Goal: Find specific page/section: Find specific page/section

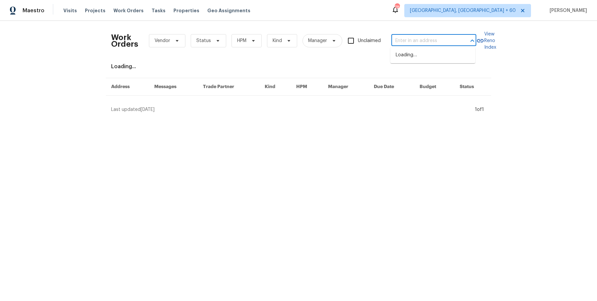
type input "[STREET_ADDRESS][PERSON_NAME]"
click at [420, 60] on li "[STREET_ADDRESS]" at bounding box center [432, 55] width 85 height 11
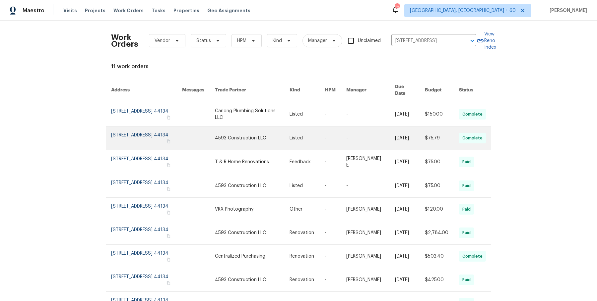
click at [332, 138] on link at bounding box center [336, 138] width 22 height 23
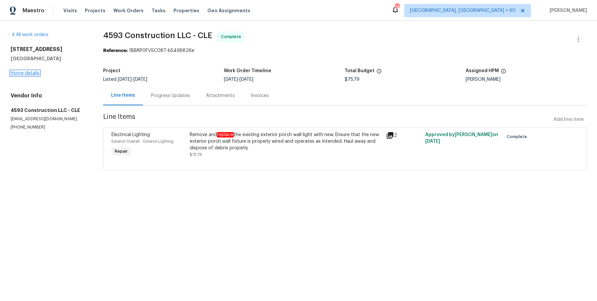
click at [37, 75] on link "Home details" at bounding box center [25, 73] width 29 height 5
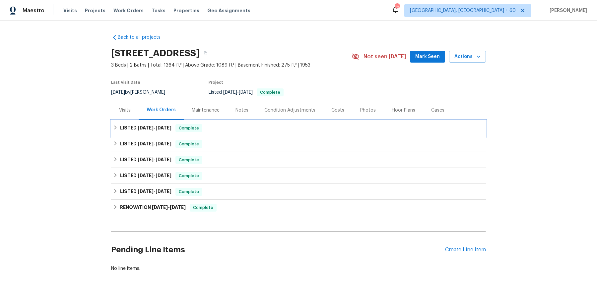
click at [209, 130] on div "LISTED [DATE] - [DATE] Complete" at bounding box center [298, 128] width 371 height 8
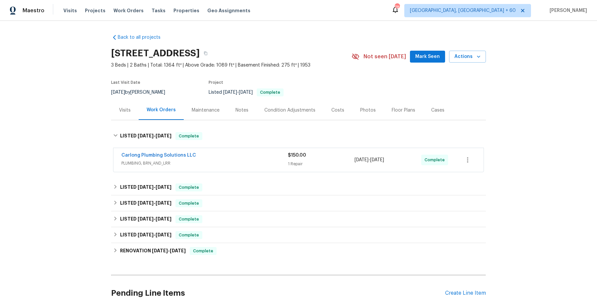
click at [215, 155] on div "Carlong Plumbing Solutions LLC" at bounding box center [204, 156] width 166 height 8
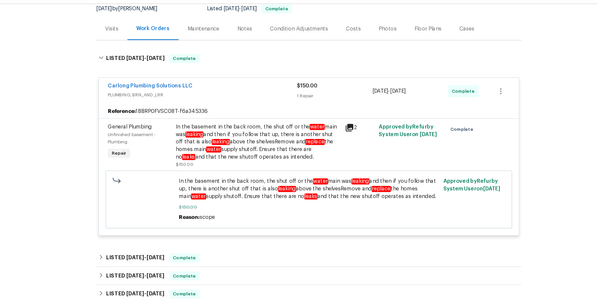
scroll to position [91, 0]
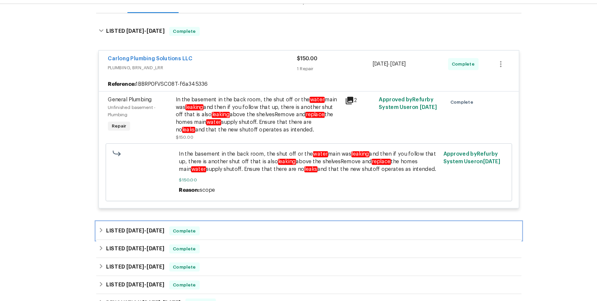
click at [221, 225] on div "LISTED [DATE] - [DATE] Complete" at bounding box center [298, 221] width 375 height 16
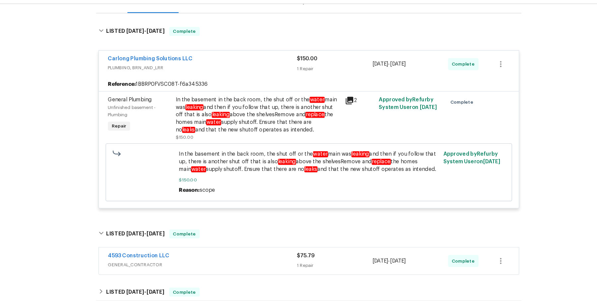
click at [212, 251] on span "GENERAL_CONTRACTOR" at bounding box center [204, 251] width 166 height 7
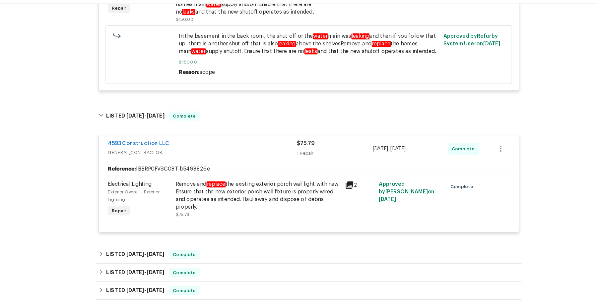
scroll to position [239, 0]
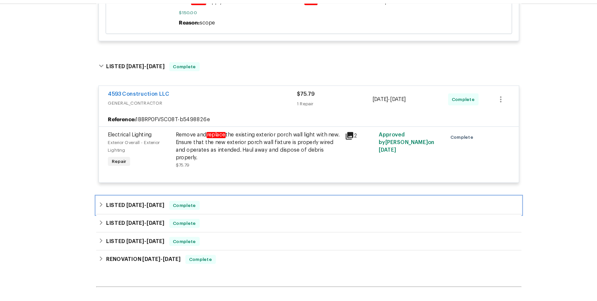
click at [234, 192] on div "LISTED [DATE] - [DATE] Complete" at bounding box center [298, 199] width 375 height 16
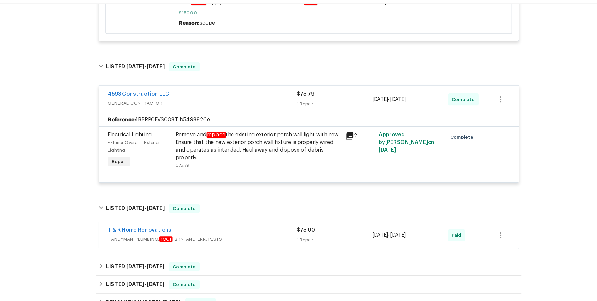
click at [222, 231] on span "HANDYMAN, PLUMBING, ROOF , BRN_AND_LRR, PESTS" at bounding box center [204, 228] width 166 height 7
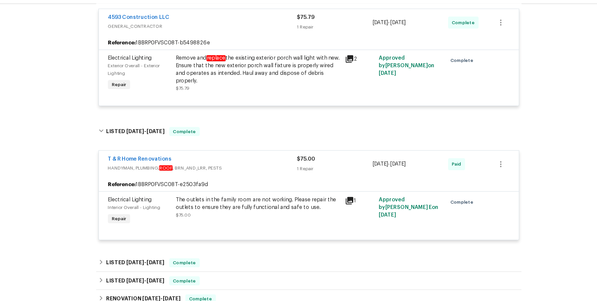
scroll to position [330, 0]
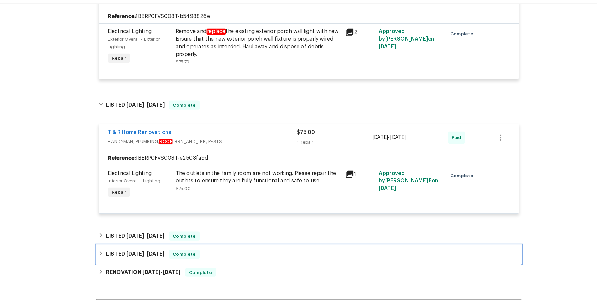
click at [257, 234] on div "LISTED [DATE] - [DATE] Complete" at bounding box center [298, 242] width 375 height 16
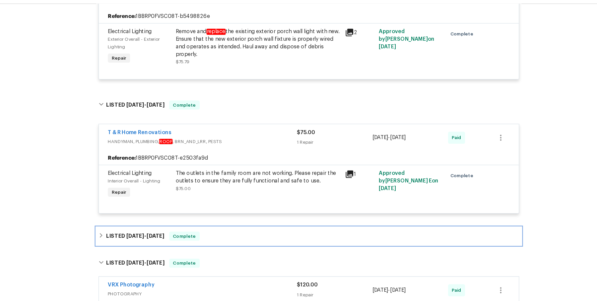
click at [258, 226] on div "LISTED [DATE] - [DATE] Complete" at bounding box center [298, 226] width 371 height 8
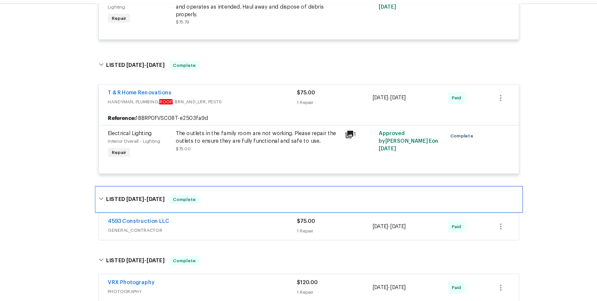
scroll to position [426, 0]
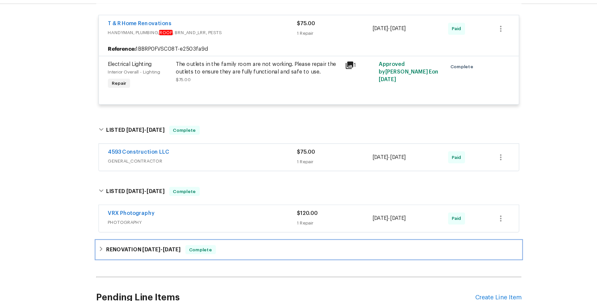
click at [253, 238] on div "RENOVATION [DATE] - [DATE] Complete" at bounding box center [298, 238] width 371 height 8
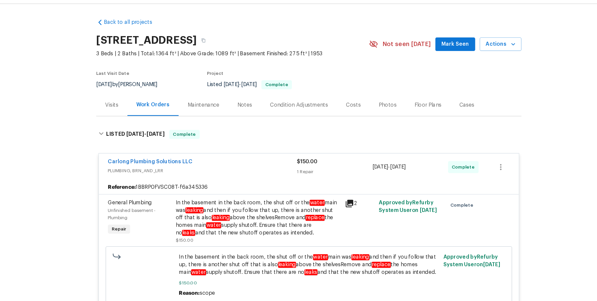
scroll to position [0, 0]
click at [225, 222] on div "In the basement in the back room, the shut off or the water main was leaking an…" at bounding box center [253, 209] width 145 height 33
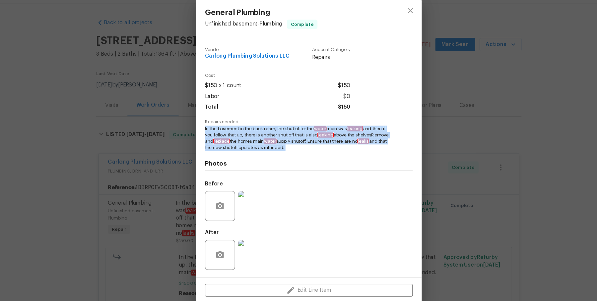
drag, startPoint x: 206, startPoint y: 131, endPoint x: 320, endPoint y: 151, distance: 115.1
click at [320, 151] on div "Vendor Carlong Plumbing Solutions LLC Account Category Repairs Cost $150 x 1 co…" at bounding box center [298, 156] width 199 height 211
copy span "In the basement in the back room, the shut off or the water main was leaking an…"
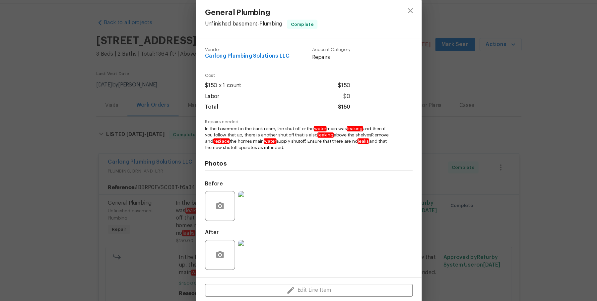
click at [176, 70] on div "General Plumbing Unfinished basement - Plumbing Complete Vendor Carlong Plumbin…" at bounding box center [298, 150] width 597 height 301
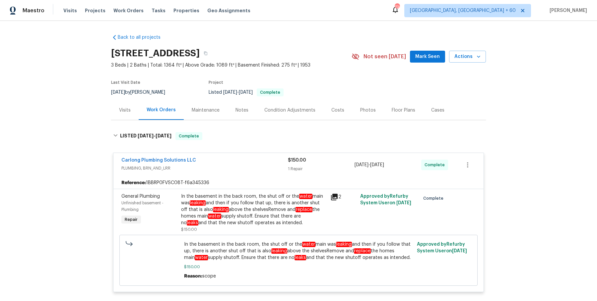
click at [122, 16] on div "Visits Projects Work Orders Tasks Properties Geo Assignments" at bounding box center [160, 10] width 195 height 13
click at [122, 11] on span "Work Orders" at bounding box center [128, 10] width 30 height 7
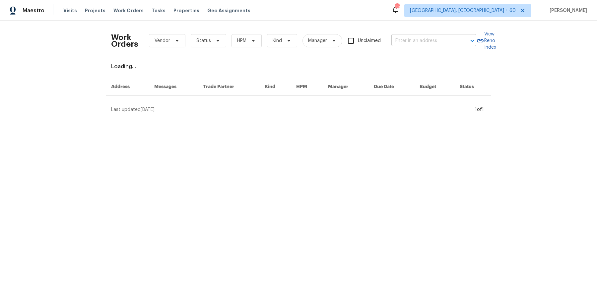
click at [438, 43] on input "text" at bounding box center [424, 41] width 66 height 10
paste input "[STREET_ADDRESS][PERSON_NAME]"
type input "[STREET_ADDRESS][PERSON_NAME]"
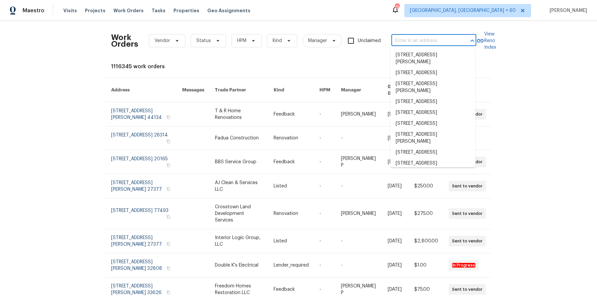
scroll to position [0, 0]
paste input "[STREET_ADDRESS][PERSON_NAME]"
type input "[STREET_ADDRESS][PERSON_NAME]"
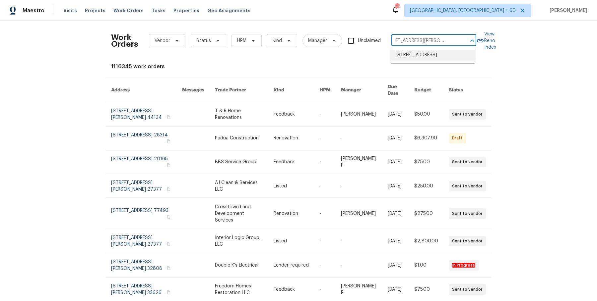
click at [424, 59] on li "[STREET_ADDRESS]" at bounding box center [432, 55] width 85 height 11
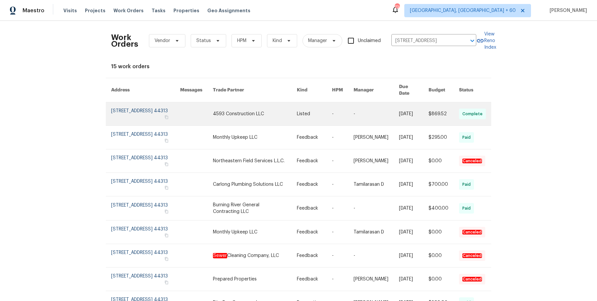
click at [382, 111] on link at bounding box center [375, 113] width 45 height 23
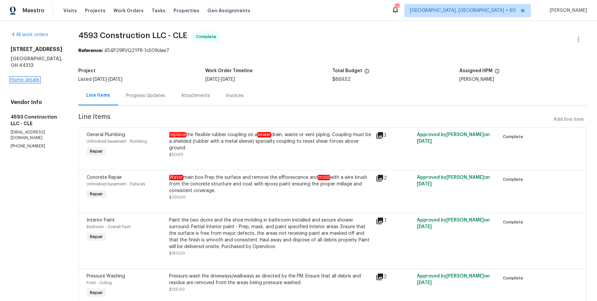
click at [33, 78] on link "Home details" at bounding box center [25, 80] width 29 height 5
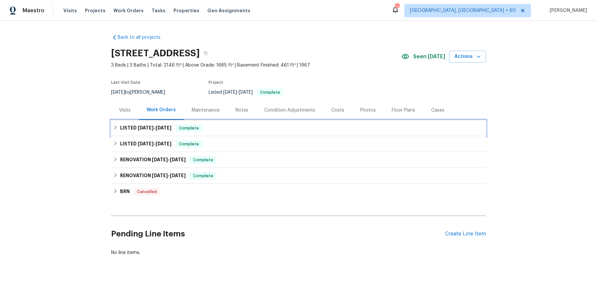
click at [246, 130] on div "LISTED [DATE] - [DATE] Complete" at bounding box center [298, 128] width 371 height 8
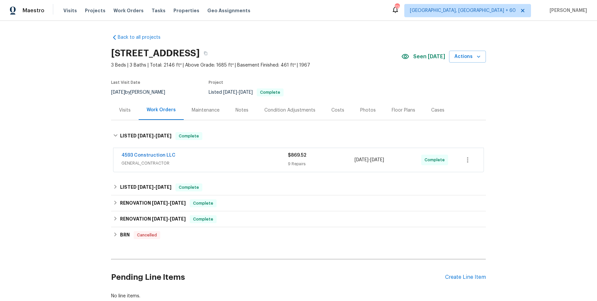
click at [238, 155] on div "4593 Construction LLC" at bounding box center [204, 156] width 166 height 8
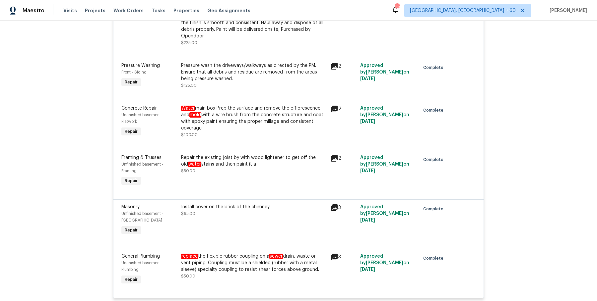
scroll to position [382, 0]
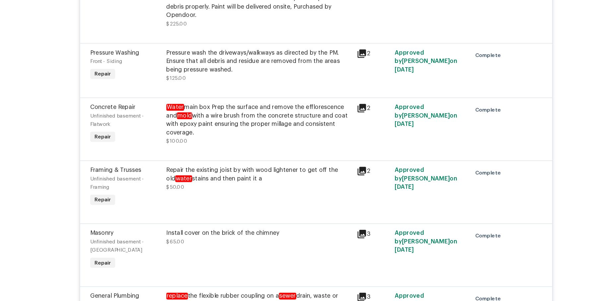
click at [233, 109] on div "Water main box Prep the surface and remove the efflorescence and mold with a wi…" at bounding box center [253, 117] width 145 height 27
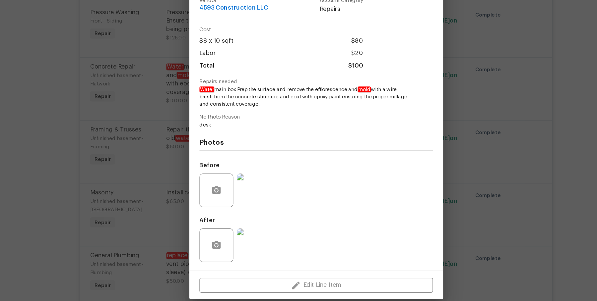
click at [246, 206] on img at bounding box center [249, 204] width 27 height 27
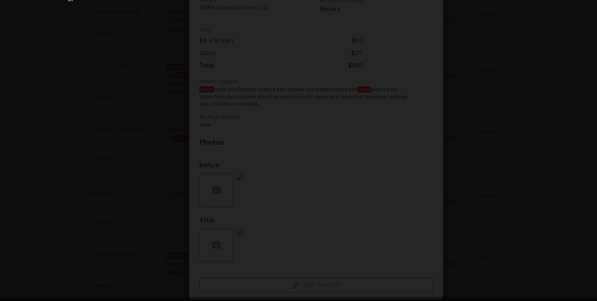
click at [503, 158] on div "Lightbox" at bounding box center [298, 150] width 597 height 301
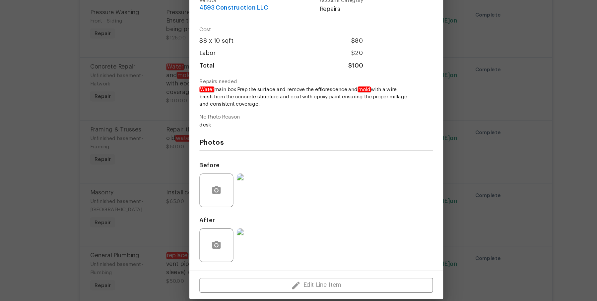
click at [502, 158] on div "Concrete Repair Unfinished basement - Flatwork Complete Vendor 4593 Constructio…" at bounding box center [298, 150] width 597 height 301
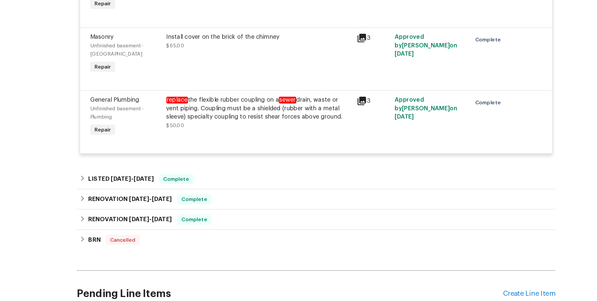
scroll to position [508, 0]
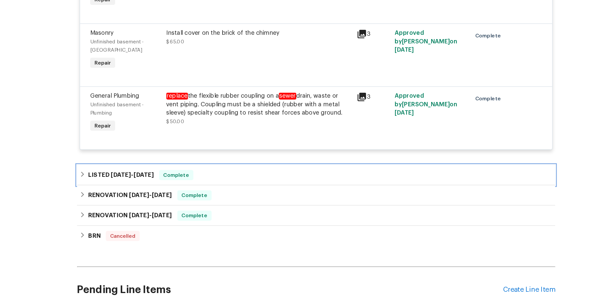
click at [283, 189] on div "LISTED [DATE] - [DATE] Complete" at bounding box center [298, 193] width 371 height 8
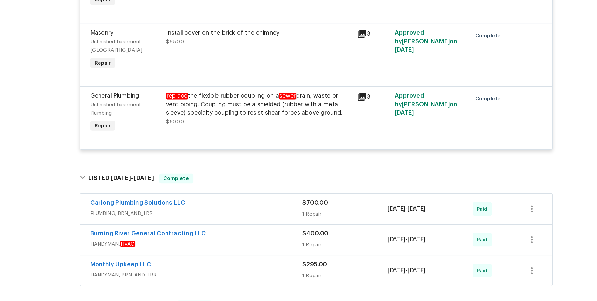
click at [261, 219] on span "PLUMBING, BRN_AND_LRR" at bounding box center [204, 222] width 166 height 7
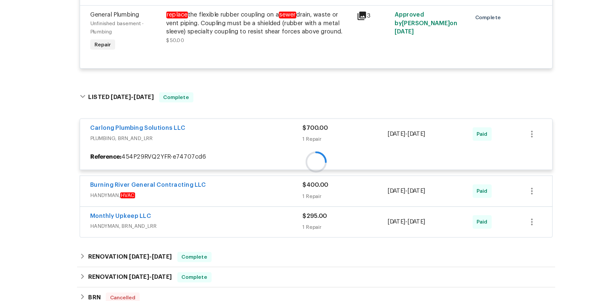
scroll to position [627, 0]
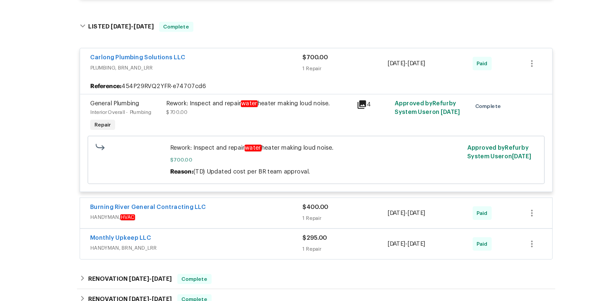
click at [264, 201] on div "Carlong Plumbing Solutions LLC PLUMBING, BRN_AND_LRR $700.00 1 Repair [DATE] - …" at bounding box center [298, 173] width 371 height 171
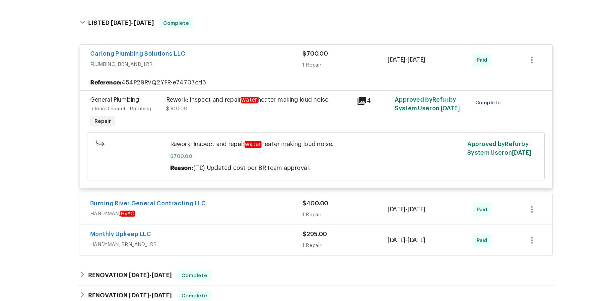
click at [266, 201] on div "Carlong Plumbing Solutions LLC PLUMBING, BRN_AND_LRR $700.00 1 Repair [DATE] - …" at bounding box center [298, 170] width 371 height 171
click at [264, 212] on div "Burning River General Contracting LLC" at bounding box center [204, 216] width 166 height 8
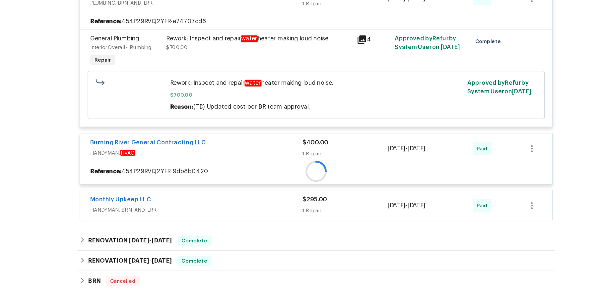
scroll to position [725, 0]
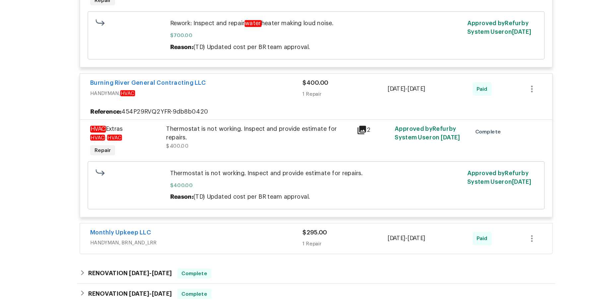
click at [253, 234] on div "Monthly Upkeep LLC" at bounding box center [204, 238] width 166 height 8
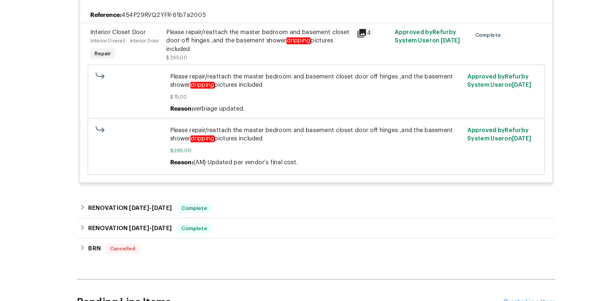
scroll to position [970, 0]
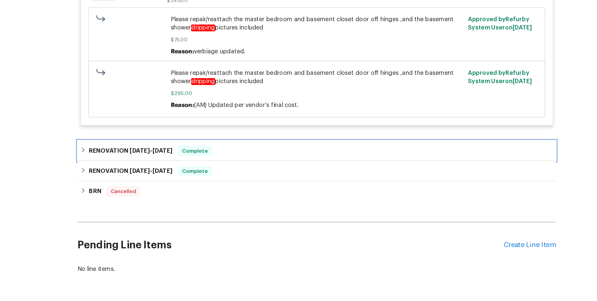
click at [260, 163] on div "RENOVATION [DATE] - [DATE] Complete" at bounding box center [298, 167] width 371 height 8
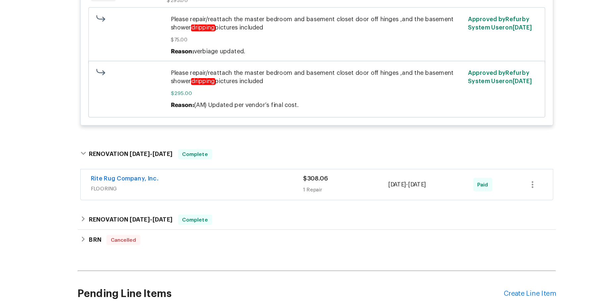
click at [255, 185] on div "Rite Rug Company, Inc." at bounding box center [204, 189] width 166 height 8
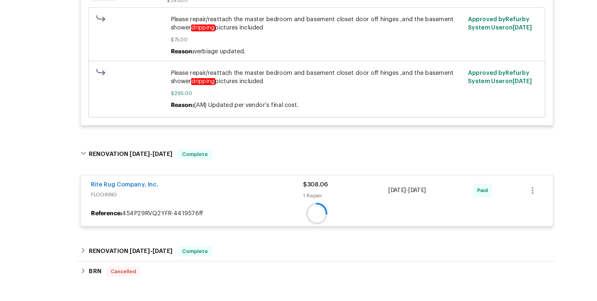
scroll to position [1033, 0]
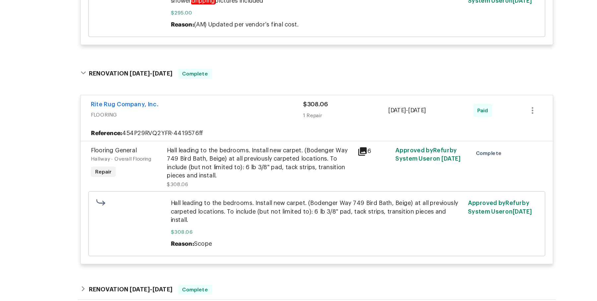
click at [255, 184] on div "Hall leading to the bedrooms. Install new carpet. (Bodenger Way 749 Bird Bath, …" at bounding box center [253, 179] width 145 height 33
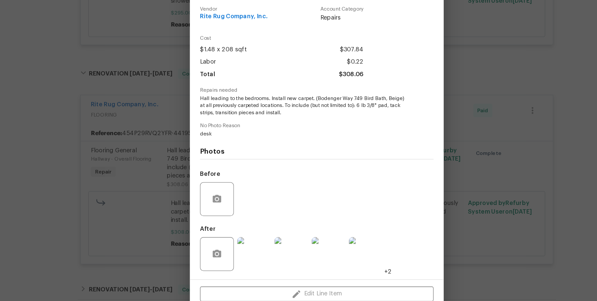
click at [116, 200] on div "Flooring General Hallway - Overall Flooring Complete Vendor Rite Rug Company, I…" at bounding box center [298, 150] width 597 height 301
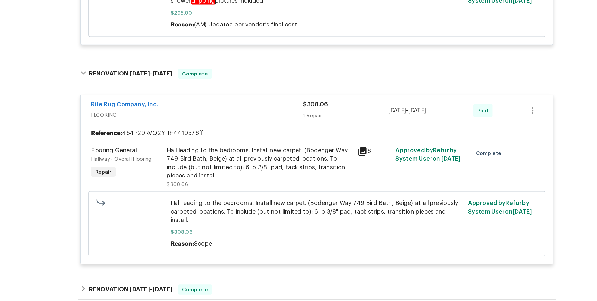
scroll to position [1119, 0]
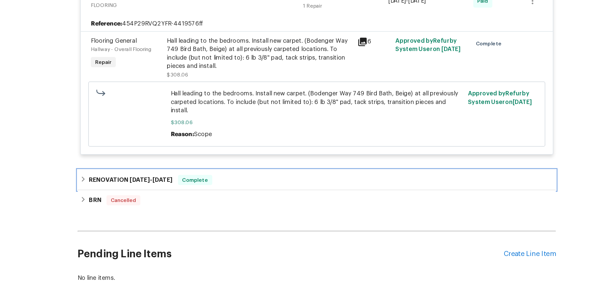
click at [240, 182] on div "RENOVATION [DATE] - [DATE] Complete" at bounding box center [298, 190] width 375 height 16
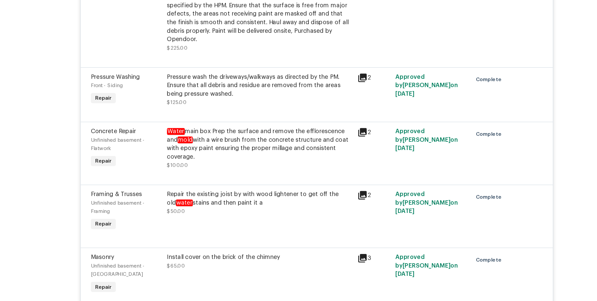
scroll to position [337, 0]
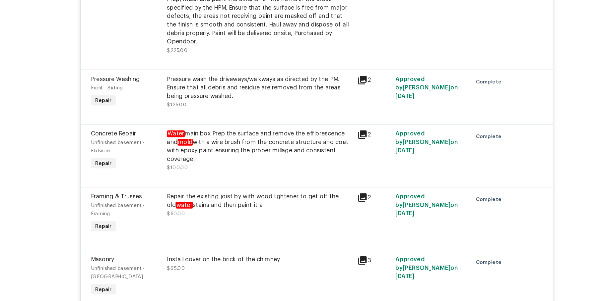
click at [211, 150] on div "Water main box Prep the surface and remove the efflorescence and mold with a wi…" at bounding box center [253, 163] width 145 height 27
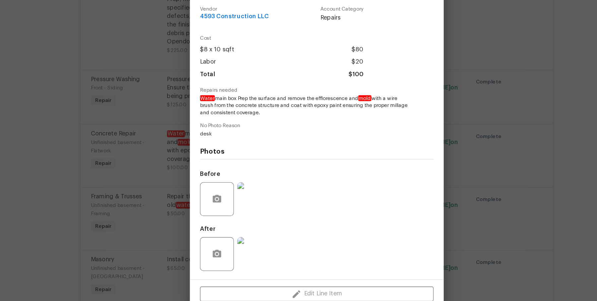
click at [294, 154] on span "desk" at bounding box center [289, 154] width 165 height 6
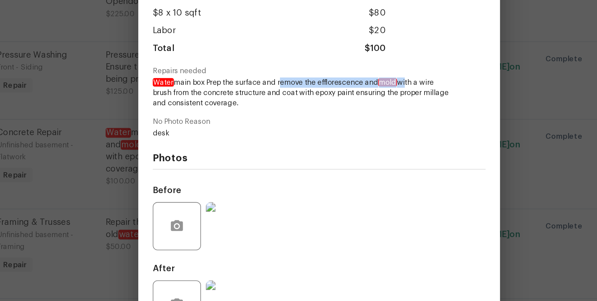
drag, startPoint x: 280, startPoint y: 126, endPoint x: 347, endPoint y: 125, distance: 66.7
click at [347, 125] on span "Water main box Prep the surface and remove the efflorescence and mold with a wi…" at bounding box center [289, 131] width 165 height 17
click at [339, 148] on span "No Photo Reason" at bounding box center [298, 147] width 183 height 4
drag, startPoint x: 298, startPoint y: 126, endPoint x: 344, endPoint y: 126, distance: 45.4
click at [344, 126] on span "Water main box Prep the surface and remove the efflorescence and mold with a wi…" at bounding box center [289, 131] width 165 height 17
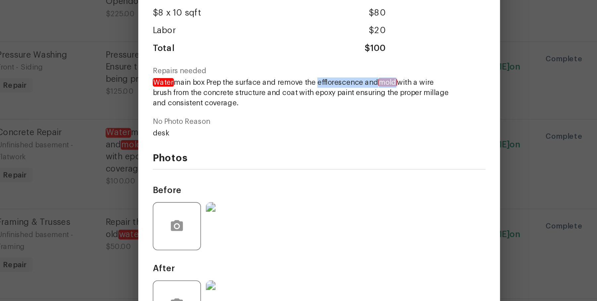
copy span "efflorescence and mold"
click at [250, 153] on span "desk" at bounding box center [289, 154] width 165 height 6
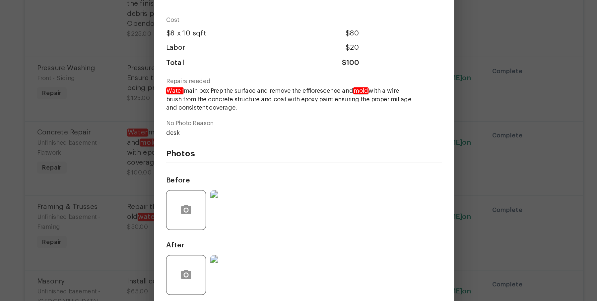
click at [257, 202] on img at bounding box center [249, 204] width 27 height 27
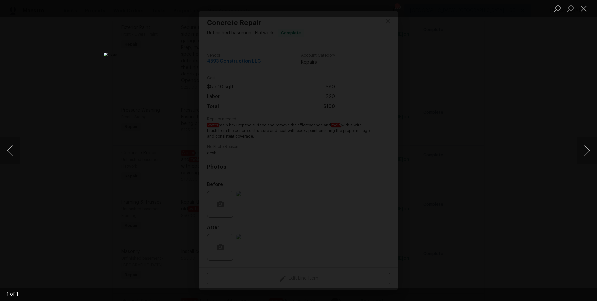
click at [543, 35] on div "Lightbox" at bounding box center [298, 150] width 597 height 301
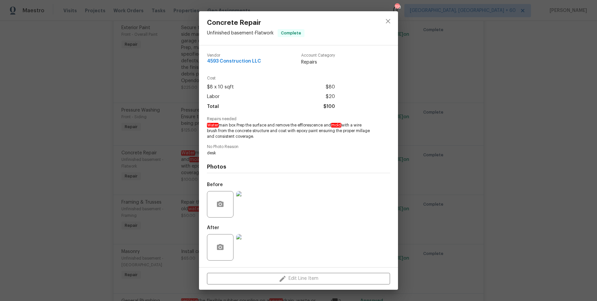
click at [499, 46] on div "Concrete Repair Unfinished basement - Flatwork Complete Vendor 4593 Constructio…" at bounding box center [298, 150] width 597 height 301
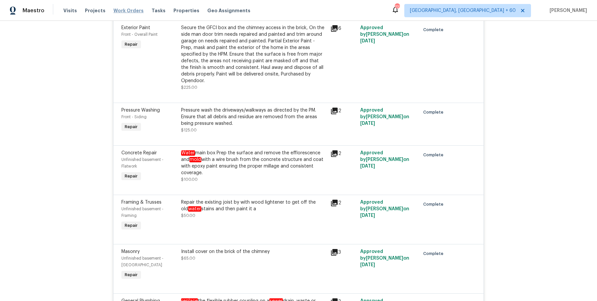
click at [129, 12] on span "Work Orders" at bounding box center [128, 10] width 30 height 7
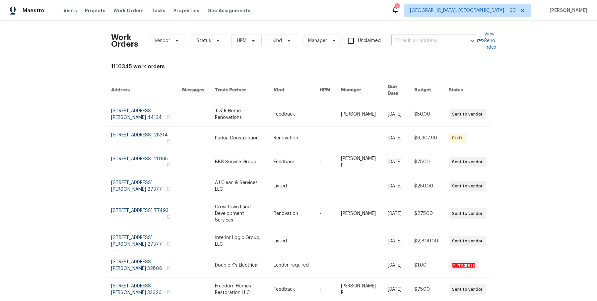
click at [434, 41] on input "text" at bounding box center [424, 41] width 66 height 10
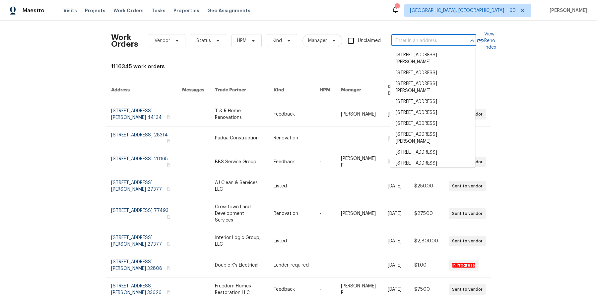
paste input "[STREET_ADDRESS][PERSON_NAME][PERSON_NAME]"
type input "[STREET_ADDRESS][PERSON_NAME][PERSON_NAME]"
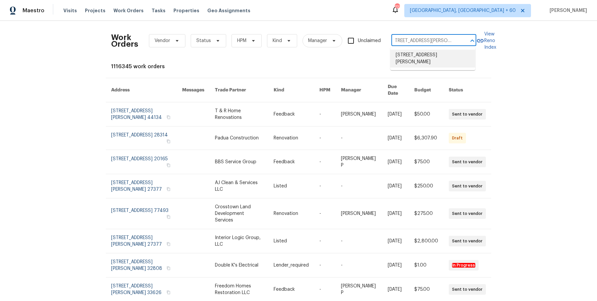
click at [412, 56] on li "[STREET_ADDRESS][PERSON_NAME]" at bounding box center [432, 59] width 85 height 18
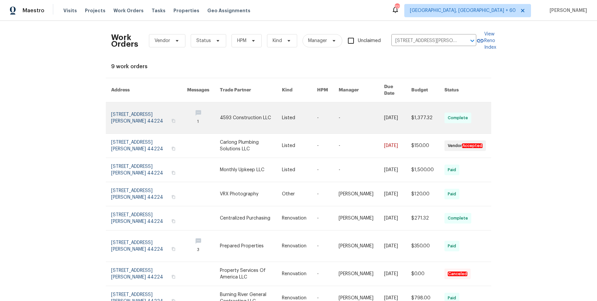
click at [282, 105] on link at bounding box center [299, 117] width 35 height 31
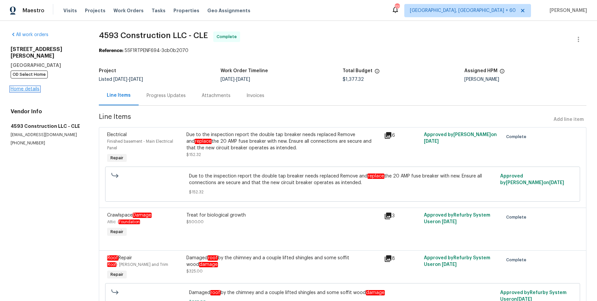
click at [28, 87] on link "Home details" at bounding box center [25, 89] width 29 height 5
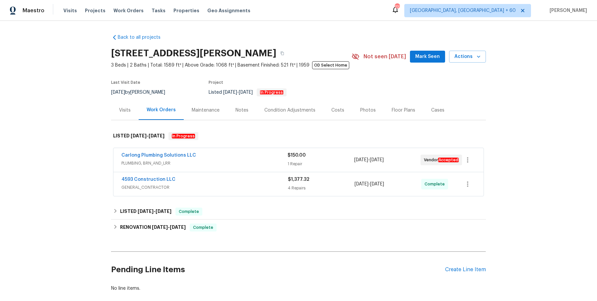
click at [206, 160] on span "PLUMBING, BRN_AND_LRR" at bounding box center [204, 163] width 166 height 7
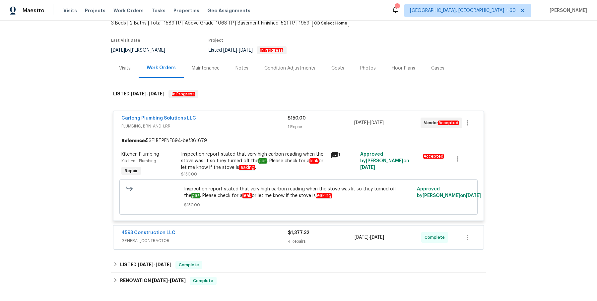
click at [194, 236] on div "4593 Construction LLC" at bounding box center [204, 234] width 166 height 8
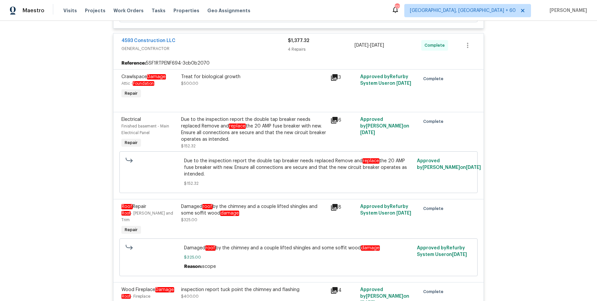
scroll to position [235, 0]
